Goal: Task Accomplishment & Management: Manage account settings

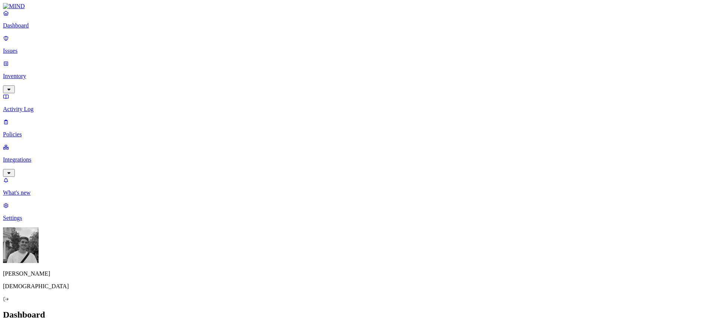
click at [15, 221] on nav "Dashboard Issues Inventory Activity Log Policies Integrations What's new 1 Sett…" at bounding box center [356, 116] width 707 height 212
click at [15, 221] on link "Settings" at bounding box center [356, 211] width 707 height 19
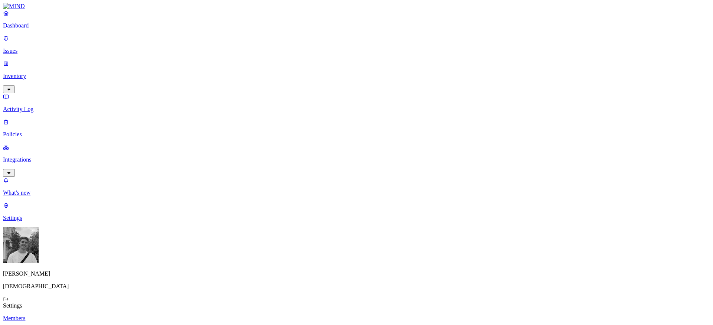
copy figcaption "[PERSON_NAME][EMAIL_ADDRESS][PERSON_NAME][DOMAIN_NAME]"
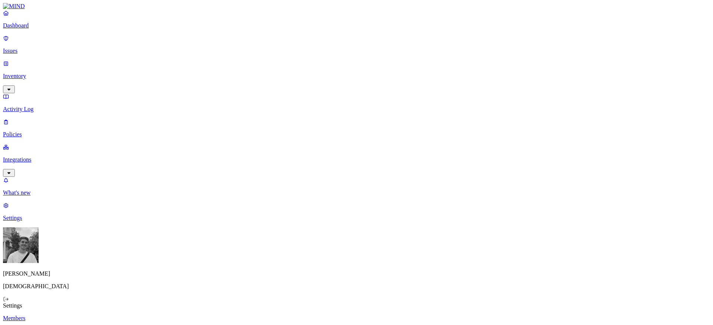
click at [29, 156] on p "Integrations" at bounding box center [356, 159] width 707 height 7
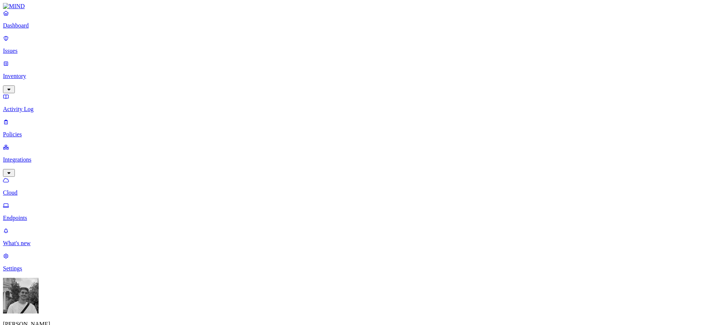
click at [27, 131] on p "Policies" at bounding box center [356, 134] width 707 height 7
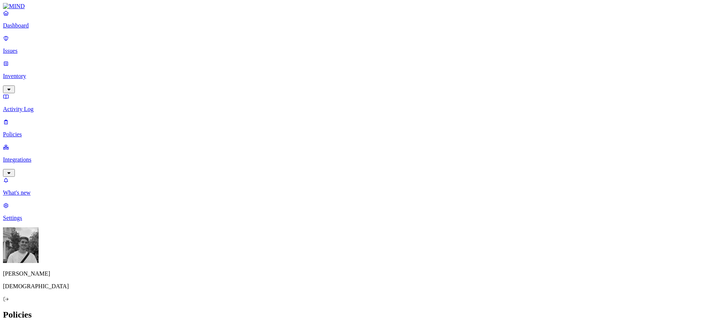
click at [27, 106] on p "Activity Log" at bounding box center [356, 109] width 707 height 7
click at [27, 156] on p "Integrations" at bounding box center [356, 159] width 707 height 7
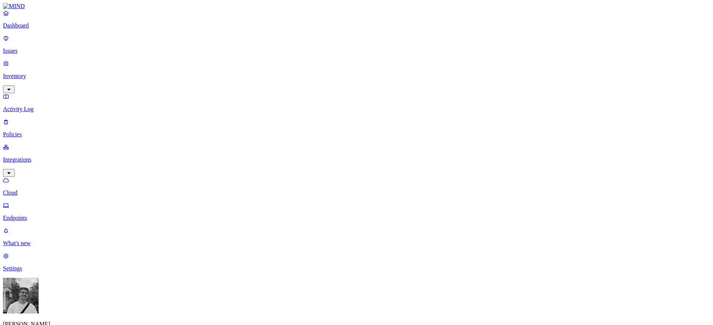
click at [14, 272] on link "Settings" at bounding box center [356, 262] width 707 height 19
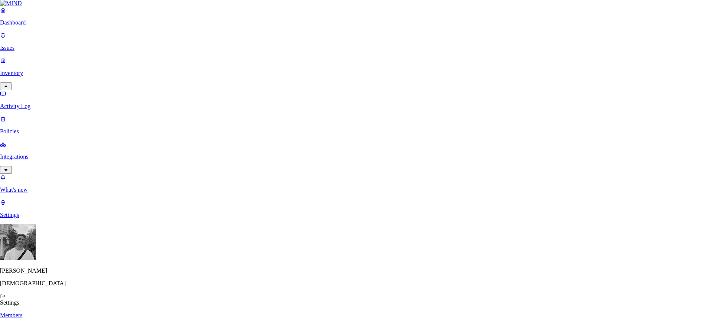
paste input "[EMAIL_ADDRESS][DOMAIN_NAME]"
type input "[EMAIL_ADDRESS][DOMAIN_NAME]"
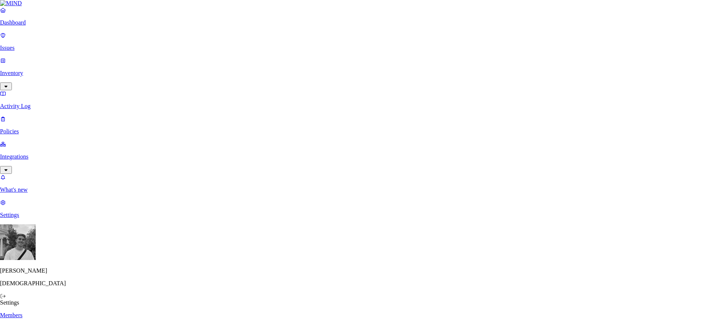
paste input "[EMAIL_ADDRESS][PERSON_NAME][DOMAIN_NAME]"
type input "[EMAIL_ADDRESS][PERSON_NAME][DOMAIN_NAME]"
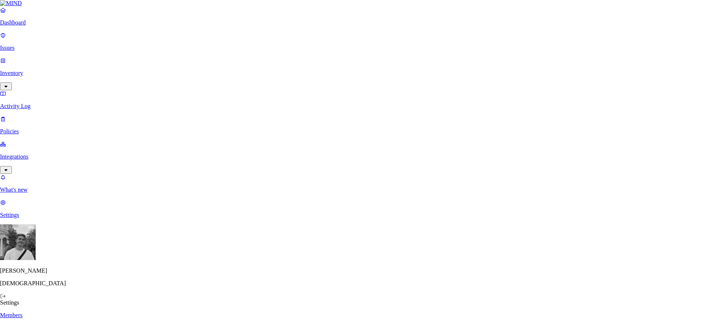
paste input "[EMAIL_ADDRESS][PERSON_NAME][DOMAIN_NAME]"
type input "[EMAIL_ADDRESS][PERSON_NAME][DOMAIN_NAME]"
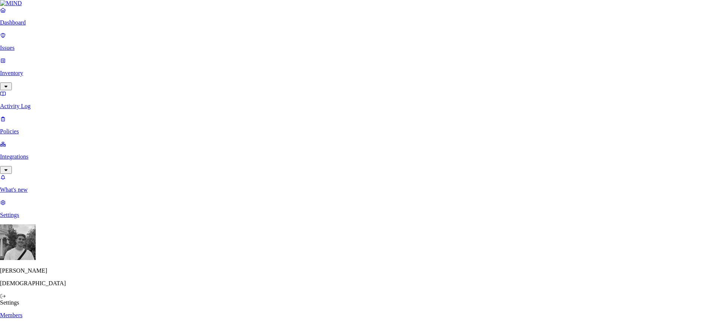
paste input "[PERSON_NAME][EMAIL_ADDRESS][PERSON_NAME][DOMAIN_NAME]"
type input "[PERSON_NAME][EMAIL_ADDRESS][PERSON_NAME][DOMAIN_NAME]"
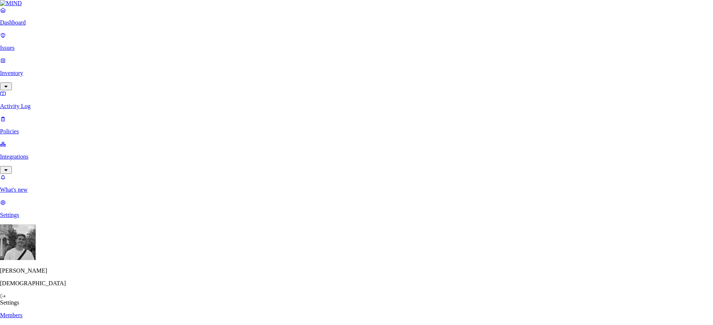
paste input "[PERSON_NAME][EMAIL_ADDRESS][PERSON_NAME][DOMAIN_NAME]"
type input "[PERSON_NAME][EMAIL_ADDRESS][PERSON_NAME][DOMAIN_NAME]"
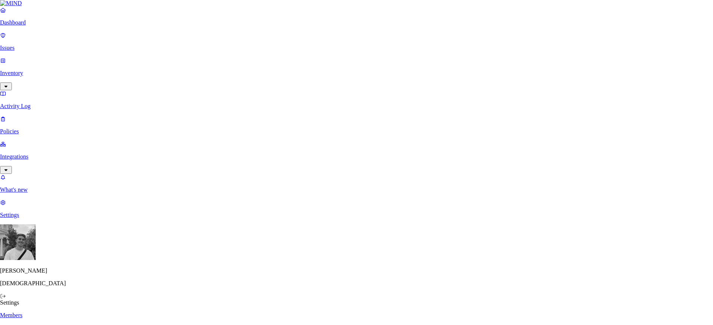
paste input "[PERSON_NAME][EMAIL_ADDRESS][PERSON_NAME][DOMAIN_NAME]"
type input "[PERSON_NAME][EMAIL_ADDRESS][PERSON_NAME][DOMAIN_NAME]"
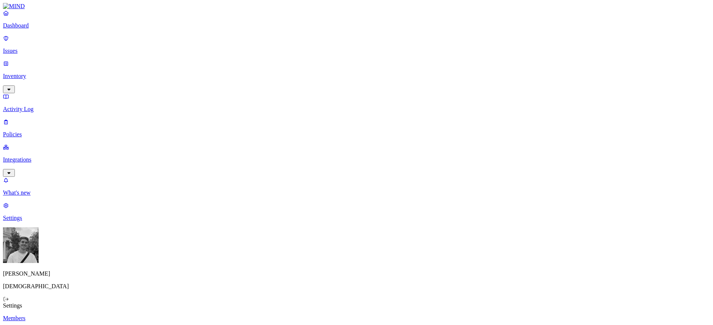
drag, startPoint x: 371, startPoint y: 107, endPoint x: 371, endPoint y: 225, distance: 117.8
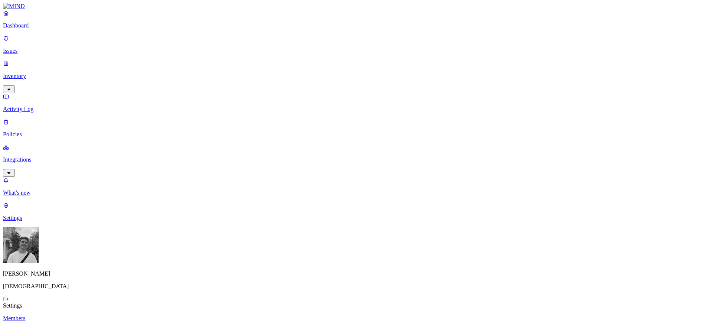
click at [32, 156] on p "Integrations" at bounding box center [356, 159] width 707 height 7
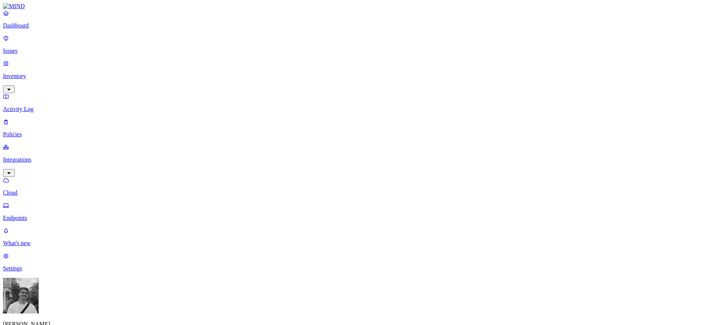
click at [15, 272] on link "Settings" at bounding box center [356, 262] width 707 height 19
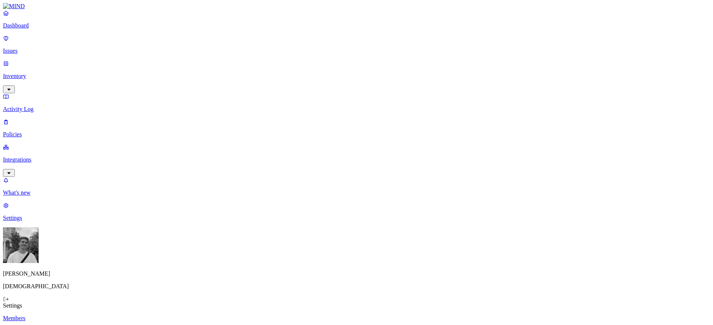
copy figcaption "[PERSON_NAME][EMAIL_ADDRESS][PERSON_NAME][DOMAIN_NAME]"
